Goal: Task Accomplishment & Management: Manage account settings

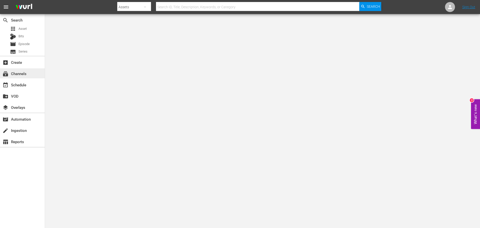
click at [29, 78] on div "subscriptions Channels" at bounding box center [22, 73] width 45 height 10
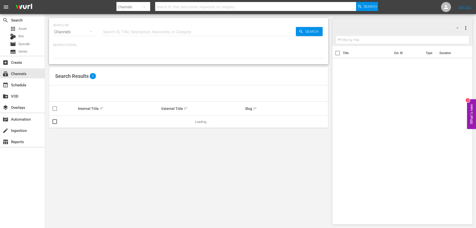
click at [109, 35] on input "text" at bounding box center [199, 32] width 194 height 12
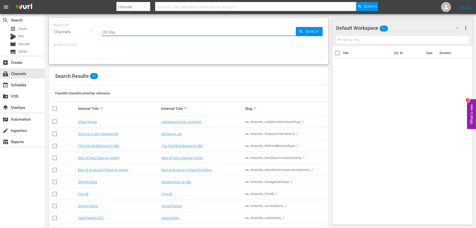
type input "60 days"
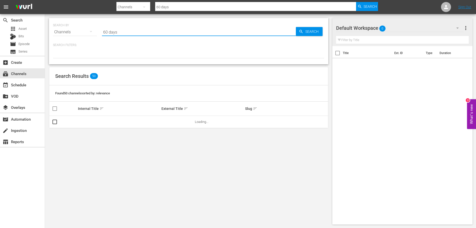
type input "60 days"
click at [103, 132] on div "SEARCH BY Search By Channels Search ID, Title, Description, Keywords, or Catego…" at bounding box center [189, 121] width 288 height 214
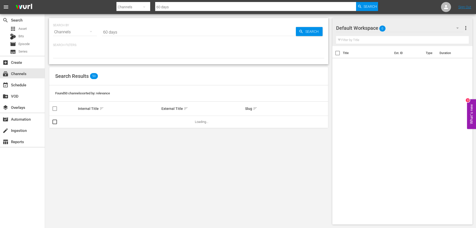
drag, startPoint x: 140, startPoint y: 38, endPoint x: 140, endPoint y: 34, distance: 4.8
click at [140, 37] on div "SEARCH BY Search By Channels Search ID, Title, Description, Keywords, or Catego…" at bounding box center [189, 41] width 280 height 46
click at [140, 34] on input "60 days" at bounding box center [199, 32] width 194 height 12
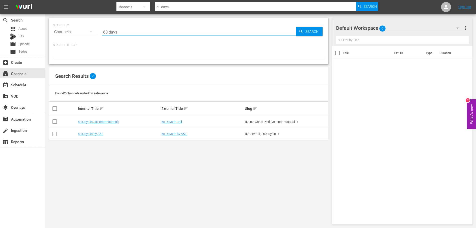
click at [112, 124] on td "60 Days In Jail (International)" at bounding box center [119, 122] width 84 height 12
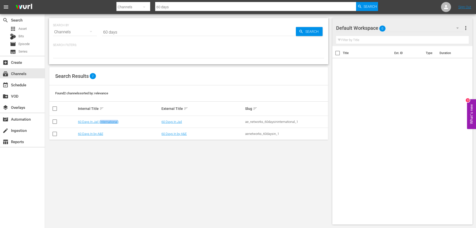
click at [112, 124] on td "60 Days In Jail (International)" at bounding box center [119, 122] width 84 height 12
click at [104, 122] on link "60 Days In Jail (International)" at bounding box center [98, 122] width 41 height 4
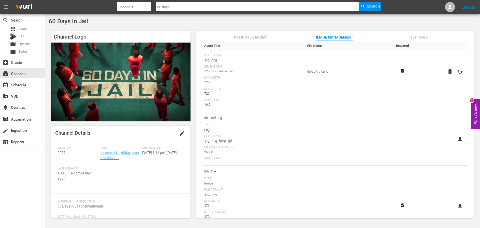
scroll to position [50, 0]
click at [457, 140] on icon at bounding box center [460, 138] width 6 height 6
click at [455, 143] on input "file" at bounding box center [455, 143] width 0 height 0
type input "C:\fakepath\60_Days_In_Jail_Logo_White_3840x260.png"
click at [27, 108] on div "layers Overlays" at bounding box center [14, 106] width 28 height 5
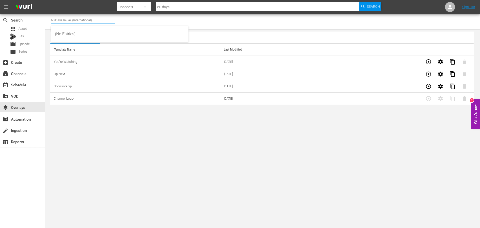
click at [75, 20] on input "60 Days In Jail (International)" at bounding box center [83, 20] width 64 height 12
click at [104, 20] on input "60 Days In Jail (International)" at bounding box center [83, 20] width 64 height 12
click at [174, 152] on body "menu Search By Channels Search ID, Title, Description, Keywords, or Category 60…" at bounding box center [240, 114] width 480 height 228
